Goal: Task Accomplishment & Management: Complete application form

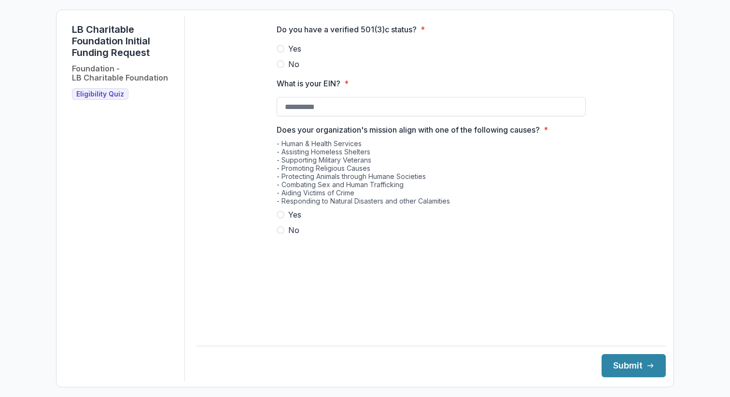
click at [283, 53] on span at bounding box center [281, 49] width 8 height 8
click at [292, 115] on input "What is your EIN? *" at bounding box center [431, 106] width 309 height 19
type input "**********"
click at [280, 219] on span at bounding box center [281, 215] width 8 height 8
click at [619, 362] on button "Submit" at bounding box center [633, 365] width 64 height 23
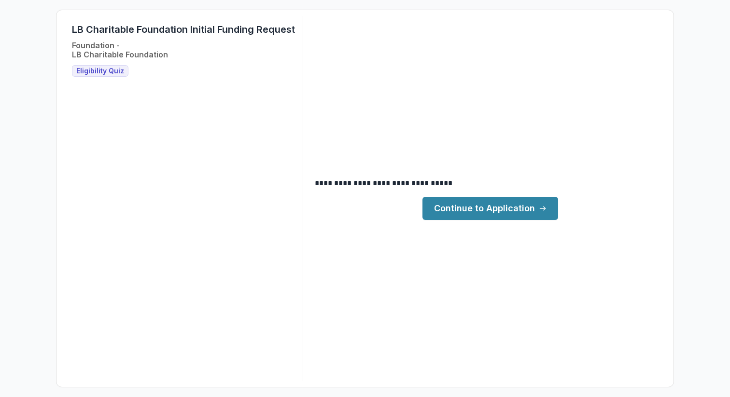
click at [500, 204] on link "Continue to Application" at bounding box center [490, 208] width 136 height 23
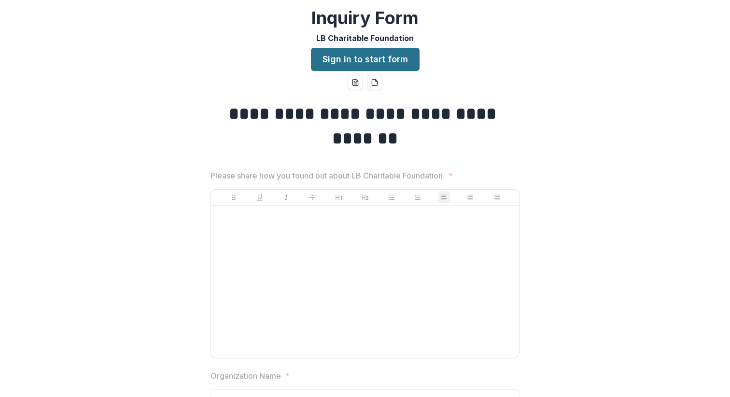
click at [349, 60] on link "Sign in to start form" at bounding box center [365, 59] width 109 height 23
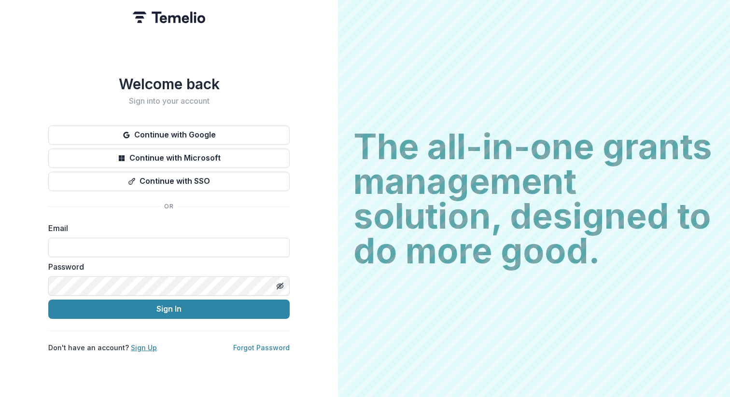
click at [140, 344] on link "Sign Up" at bounding box center [144, 348] width 26 height 8
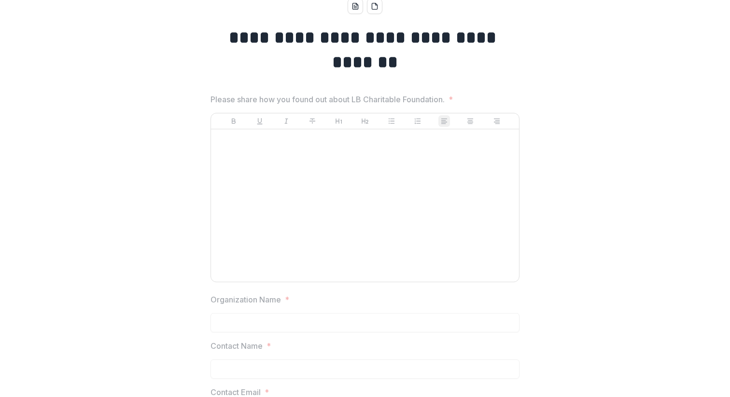
scroll to position [76, 0]
